Goal: Transaction & Acquisition: Purchase product/service

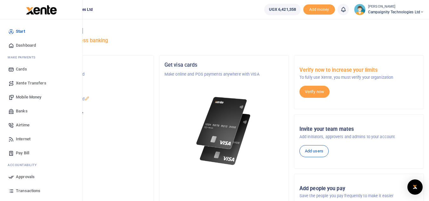
click at [30, 189] on span "Transactions" at bounding box center [28, 191] width 24 height 6
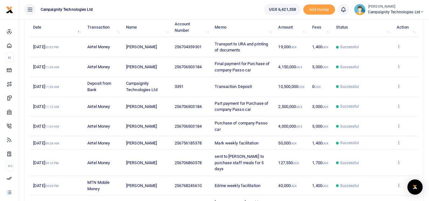
scroll to position [82, 0]
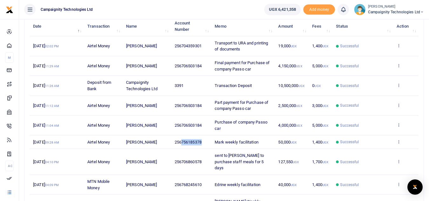
drag, startPoint x: 182, startPoint y: 141, endPoint x: 204, endPoint y: 143, distance: 21.7
click at [204, 143] on td "256756185378" at bounding box center [191, 142] width 40 height 14
copy span "756185378"
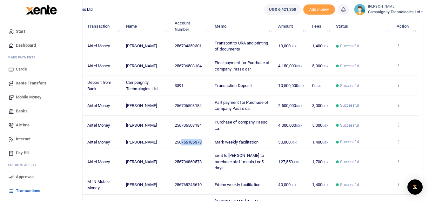
click at [27, 95] on span "Mobile Money" at bounding box center [28, 97] width 25 height 6
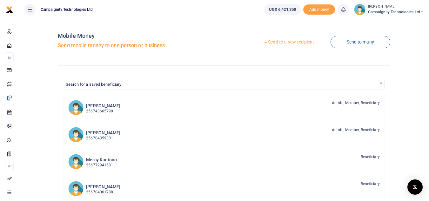
click at [293, 42] on link "Send to a new recipient" at bounding box center [288, 41] width 83 height 11
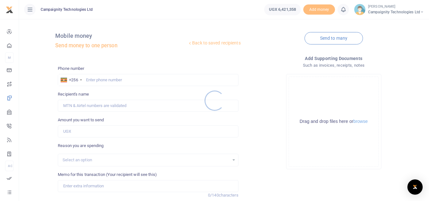
click at [145, 78] on div at bounding box center [214, 100] width 429 height 201
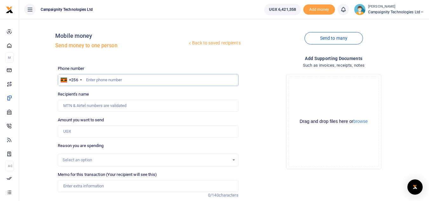
click at [145, 78] on input "text" at bounding box center [148, 80] width 180 height 12
paste input "756185378"
type input "756185378"
click at [75, 134] on input "Amount you want to send" at bounding box center [148, 131] width 180 height 12
type input "100,000"
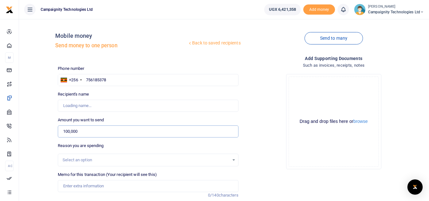
type input "Mark Nakibinge"
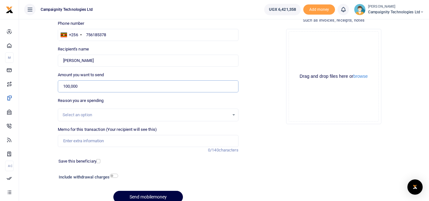
type input "100,000"
click at [109, 144] on input "Memo for this transaction (Your recipient will see this)" at bounding box center [148, 141] width 180 height 12
click at [71, 141] on input "Part payment to Mark for work done in Sept" at bounding box center [148, 141] width 180 height 12
type input "Advance payment to Mark for work done in Sept"
click at [154, 194] on button "Send mobilemoney" at bounding box center [148, 197] width 70 height 12
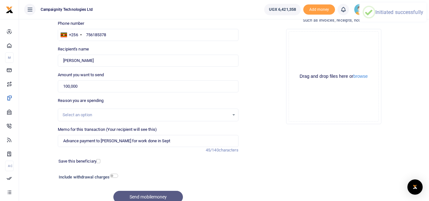
click at [154, 194] on div "Send mobilemoney" at bounding box center [148, 197] width 180 height 12
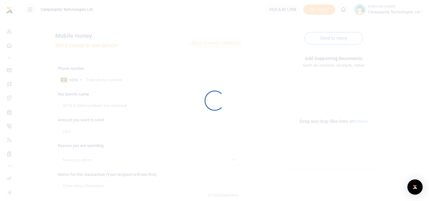
scroll to position [45, 0]
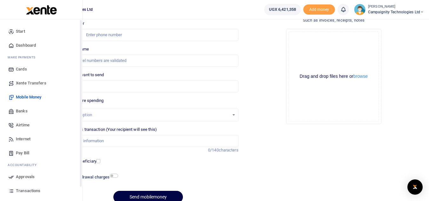
click at [20, 180] on link "Approvals" at bounding box center [41, 177] width 72 height 14
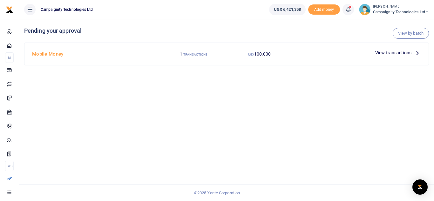
click at [388, 52] on span "View transactions" at bounding box center [393, 52] width 36 height 7
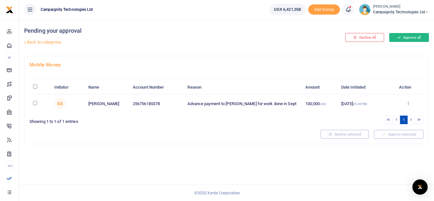
click at [416, 33] on button "Approve all" at bounding box center [409, 37] width 40 height 9
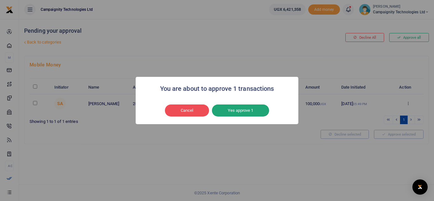
click at [247, 114] on button "Yes approve 1" at bounding box center [240, 110] width 57 height 12
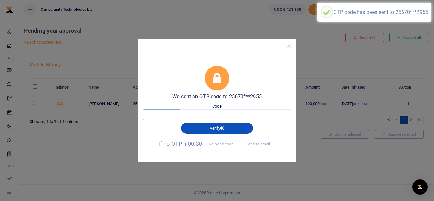
click at [165, 115] on input "text" at bounding box center [160, 114] width 37 height 11
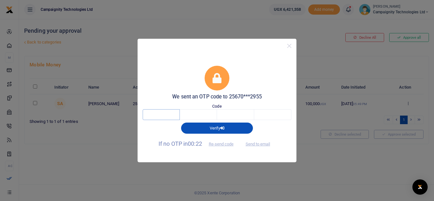
click at [161, 114] on input "text" at bounding box center [160, 114] width 37 height 11
type input "8"
type input "5"
type input "2"
